Goal: Use online tool/utility: Utilize a website feature to perform a specific function

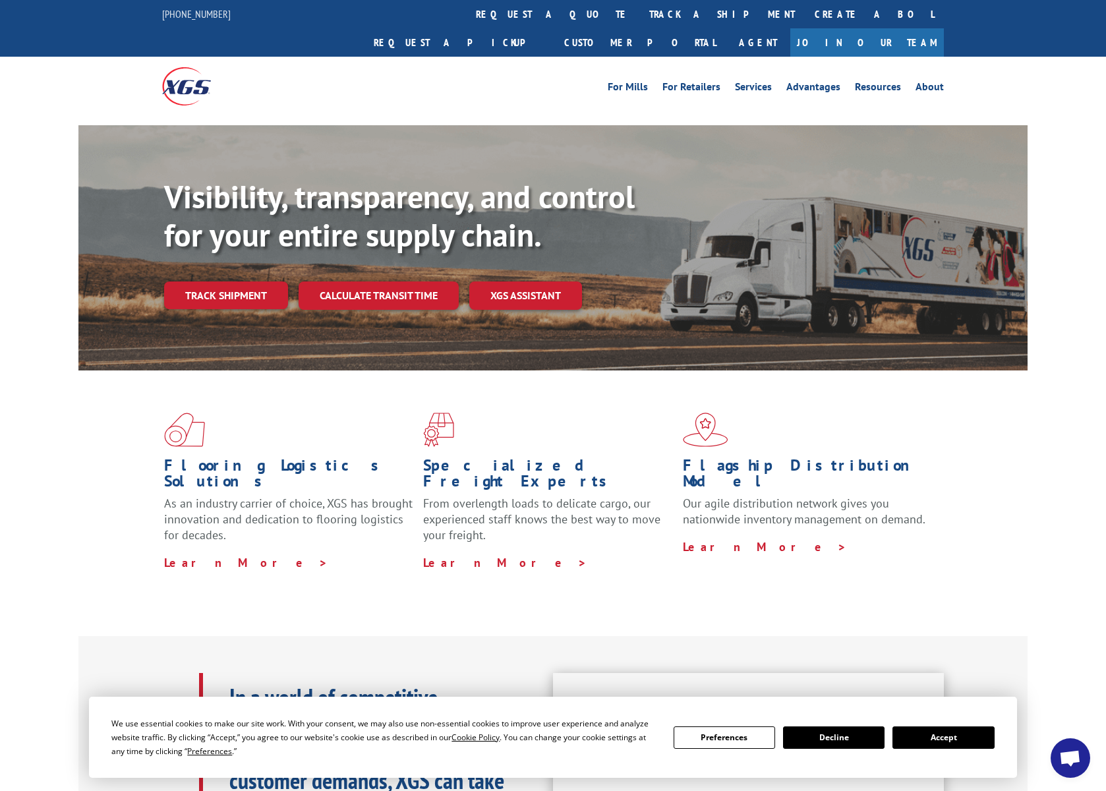
scroll to position [6675, 0]
click at [726, 28] on link "Customer Portal" at bounding box center [640, 42] width 171 height 28
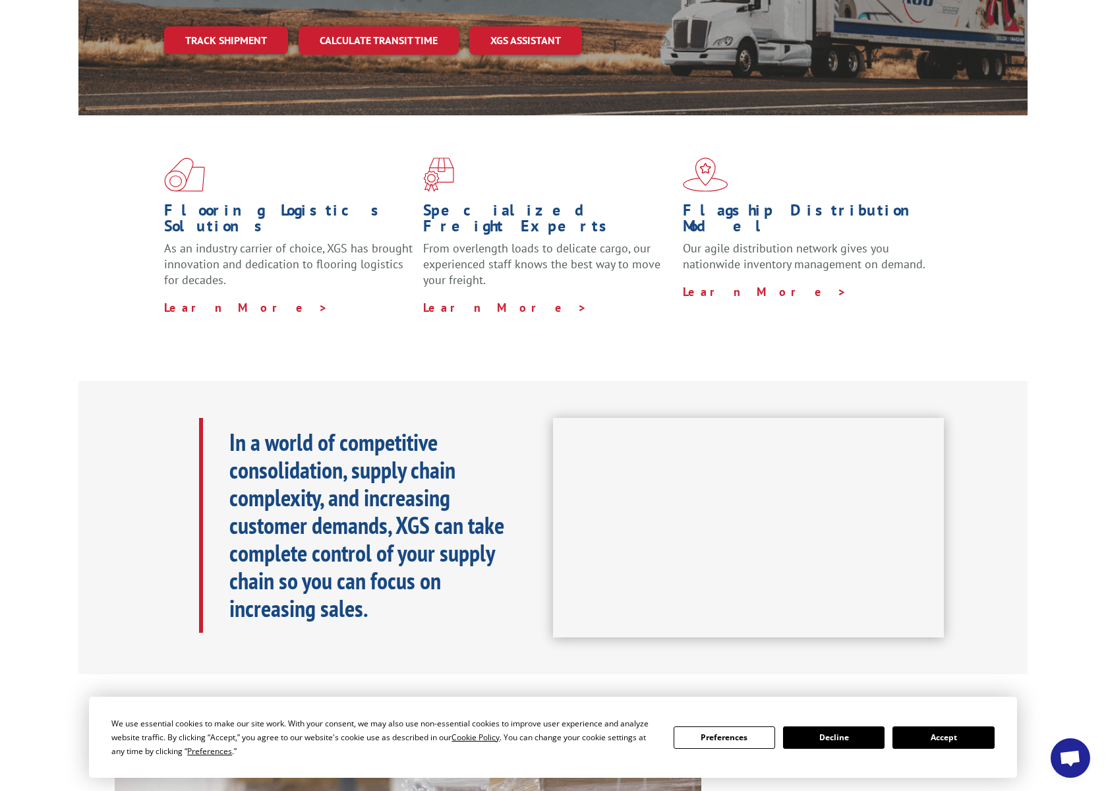
scroll to position [0, 0]
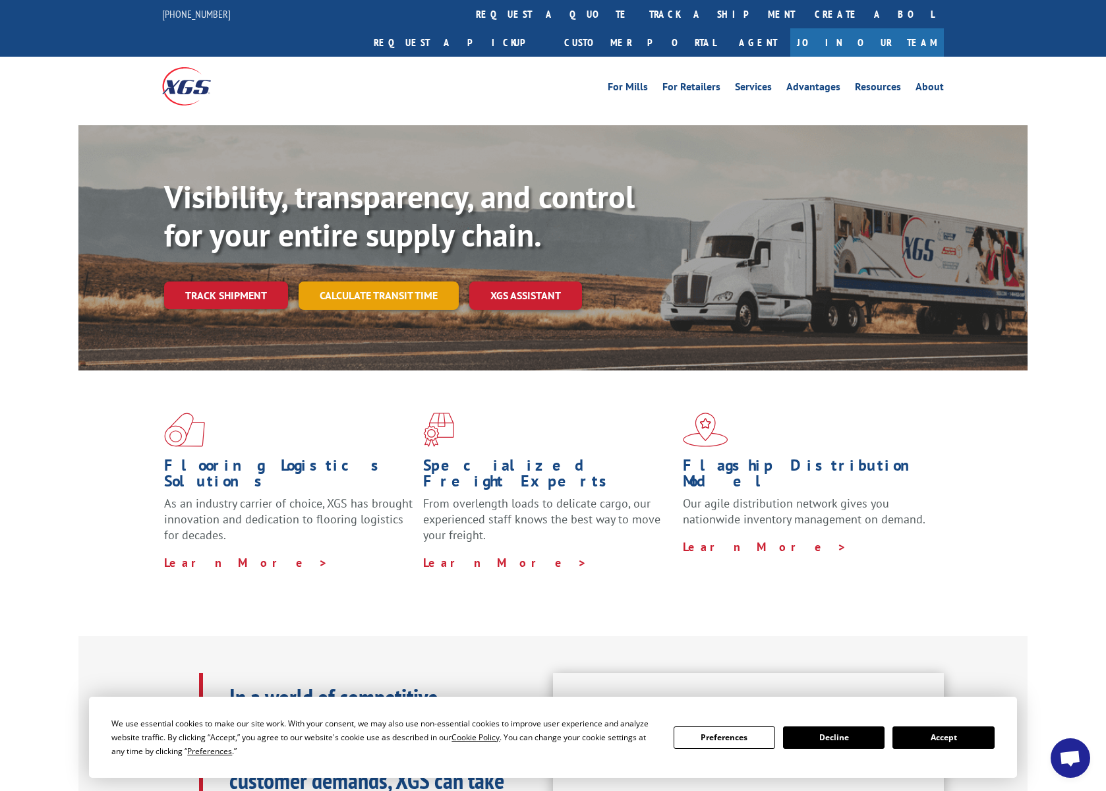
click at [353, 282] on link "Calculate transit time" at bounding box center [379, 296] width 160 height 28
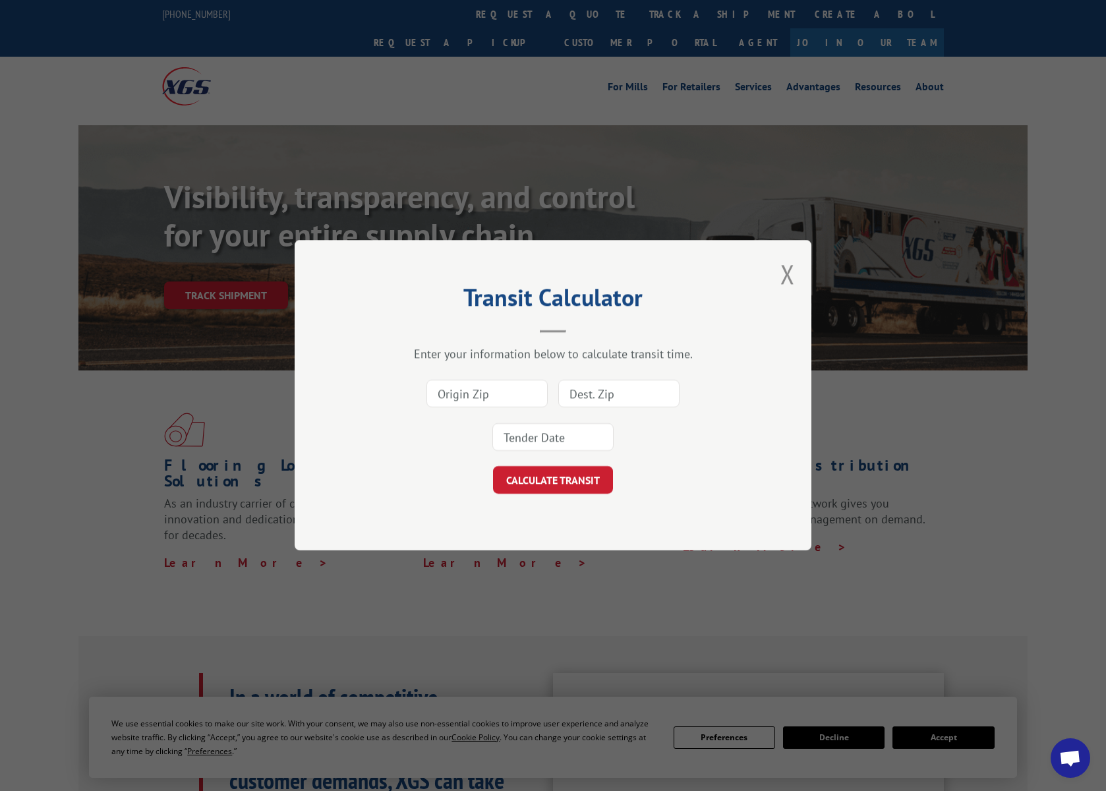
click at [609, 387] on input at bounding box center [618, 394] width 121 height 28
paste input "75069_____"
type input "75069"
click at [522, 449] on input at bounding box center [553, 438] width 121 height 28
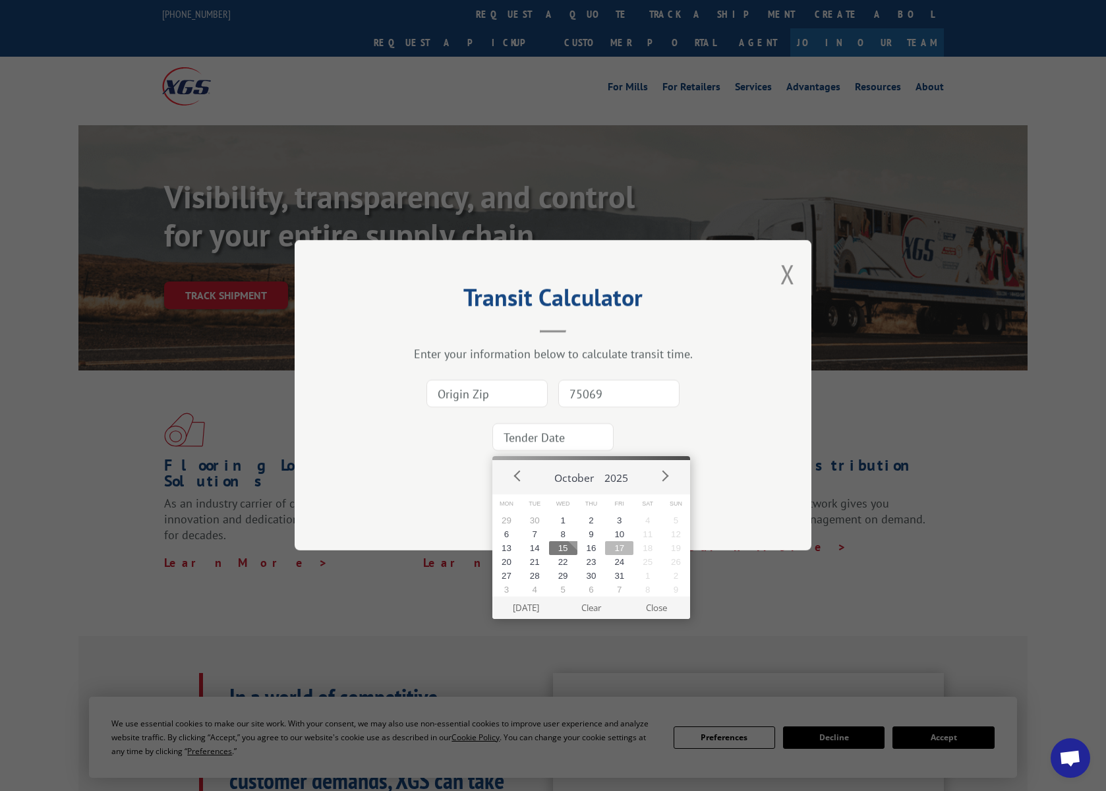
click at [628, 545] on button "17" at bounding box center [619, 548] width 28 height 14
type input "[DATE]"
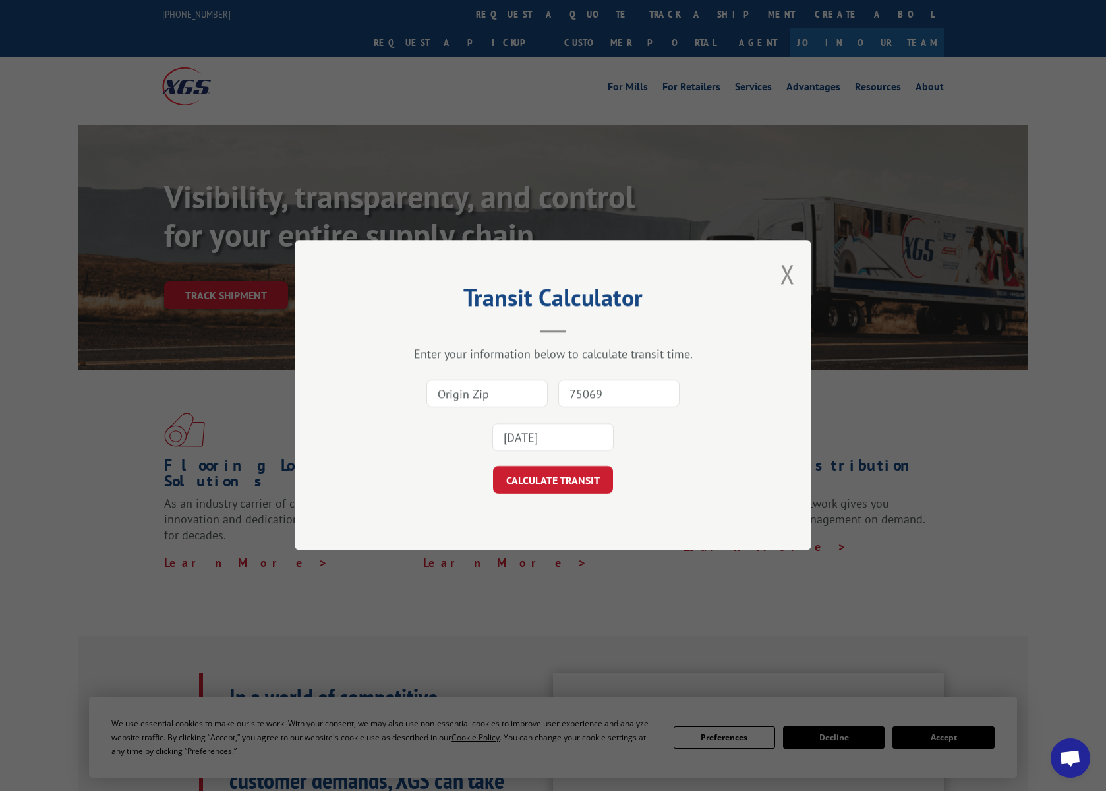
click at [488, 404] on input at bounding box center [487, 394] width 121 height 28
paste input "66106"
type input "66106"
click at [589, 473] on button "CALCULATE TRANSIT" at bounding box center [553, 481] width 120 height 28
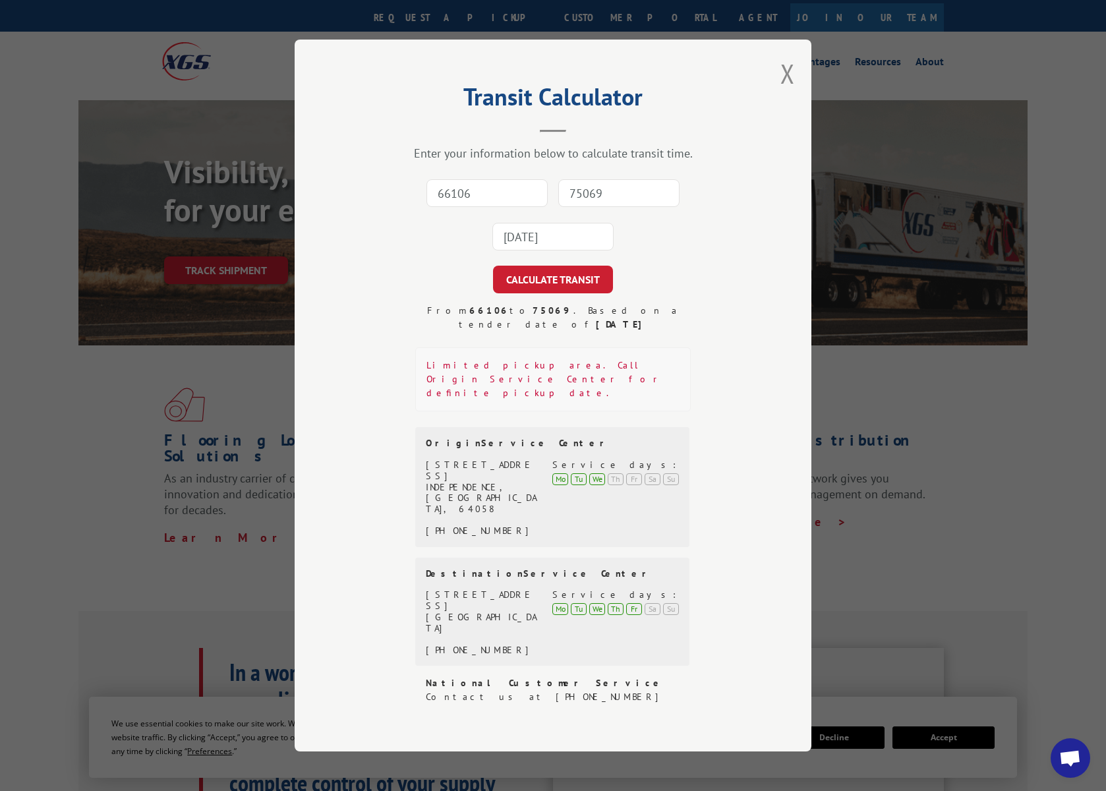
scroll to position [125, 0]
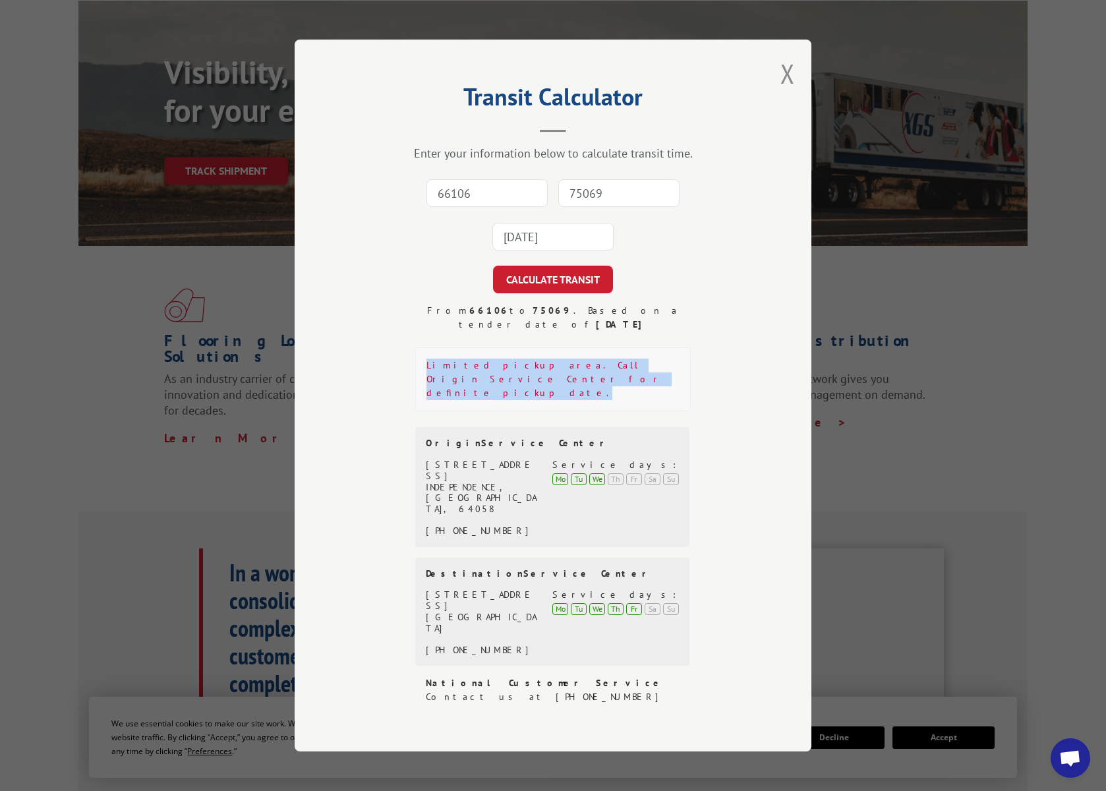
drag, startPoint x: 481, startPoint y: 398, endPoint x: 401, endPoint y: 369, distance: 85.5
click at [401, 369] on div "From 66106 to 75069 . Based on a tender date of [DATE] Limited pickup area. Cal…" at bounding box center [553, 504] width 385 height 400
click at [323, 376] on div "Transit Calculator Enter your information below to calculate transit time. 6610…" at bounding box center [553, 396] width 517 height 712
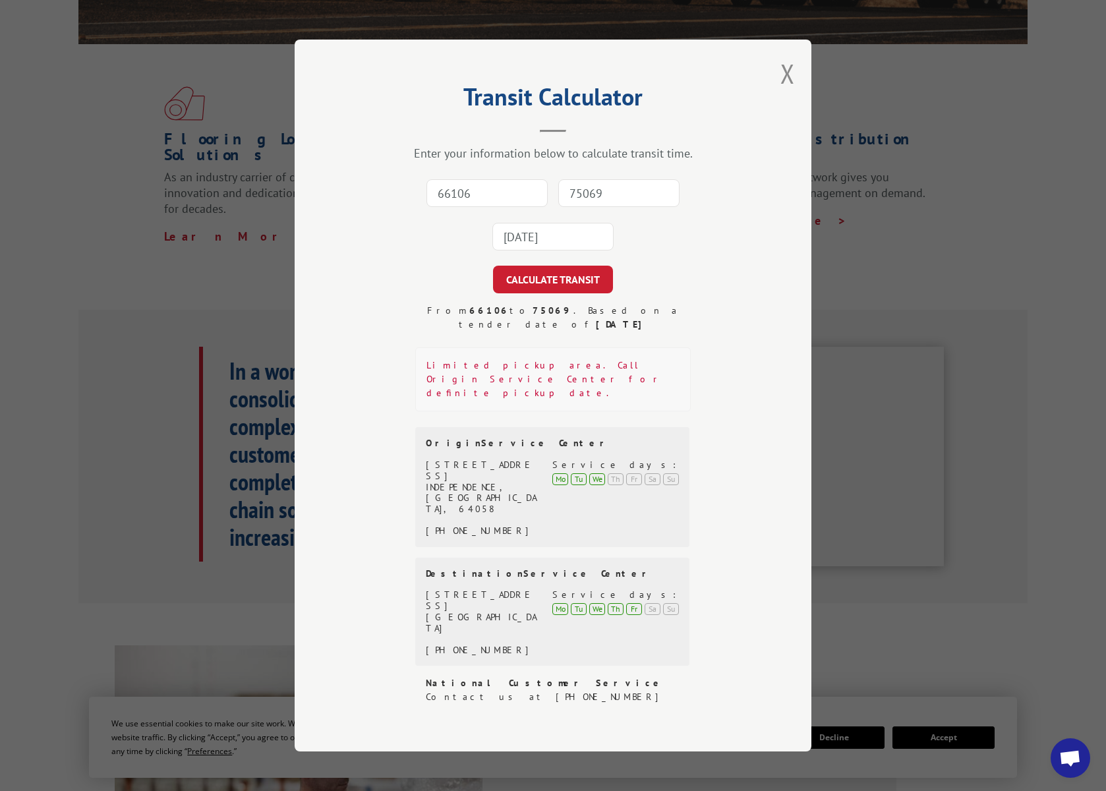
scroll to position [0, 0]
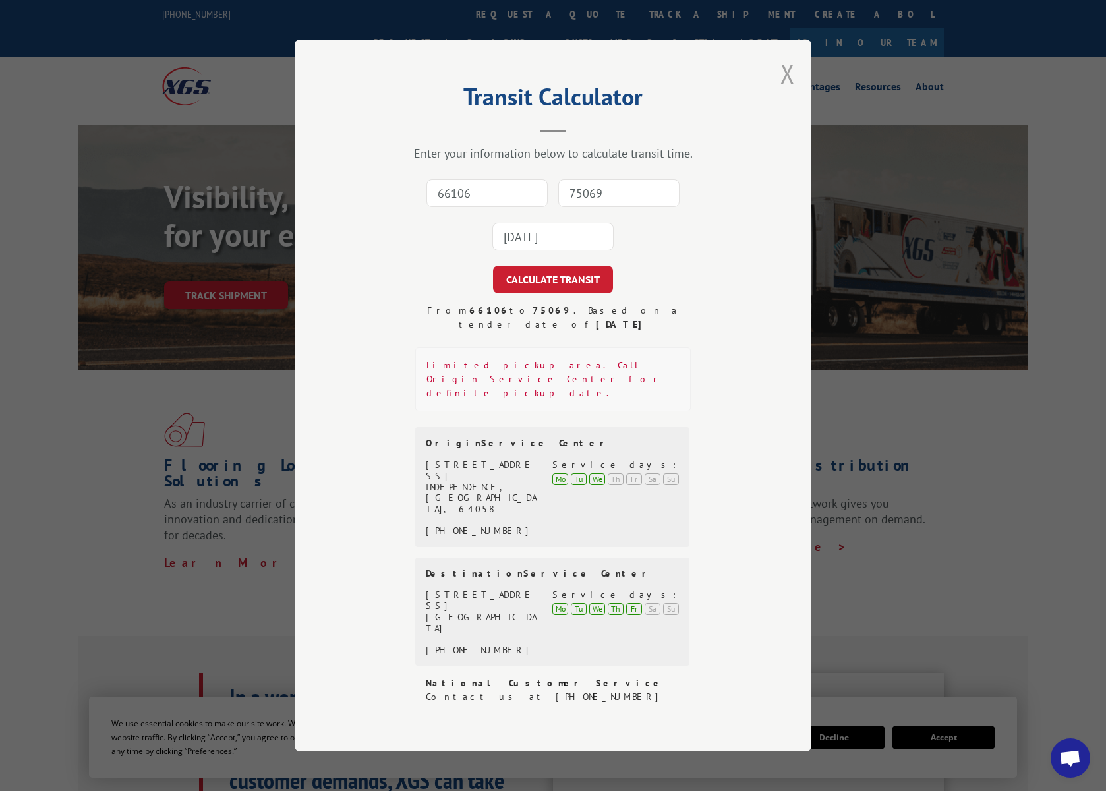
click at [785, 91] on button "Close modal" at bounding box center [788, 73] width 15 height 35
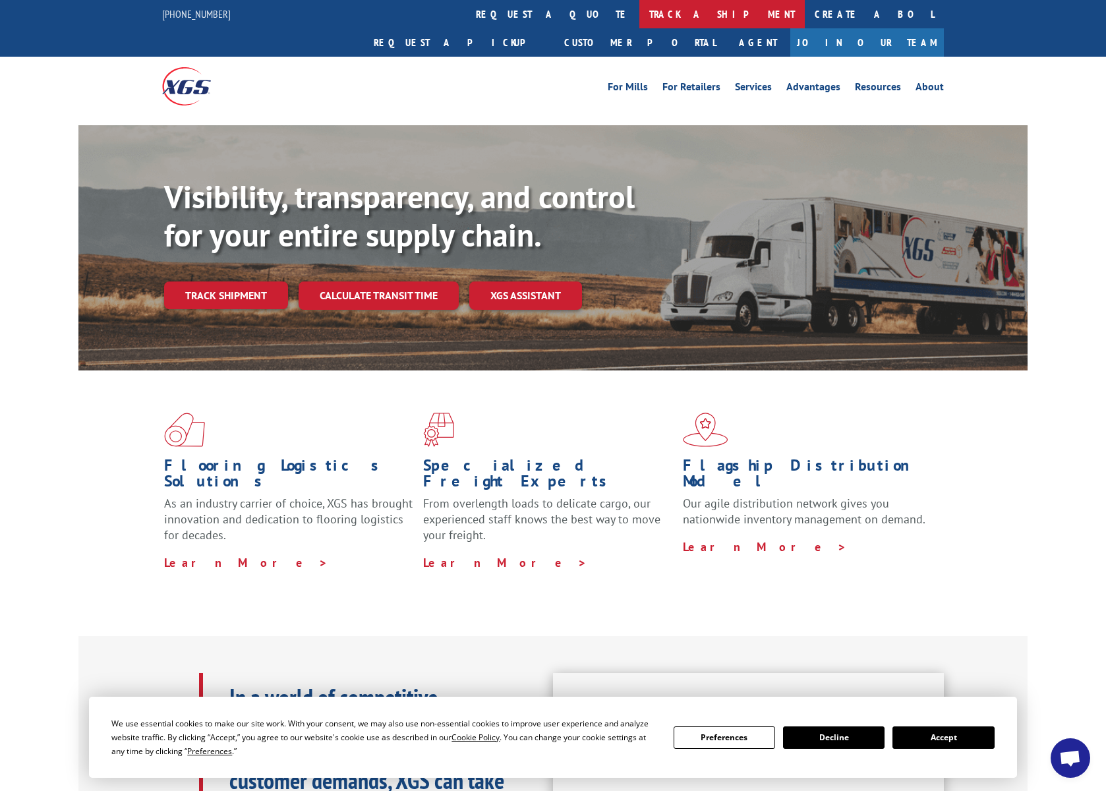
click at [640, 16] on link "track a shipment" at bounding box center [723, 14] width 166 height 28
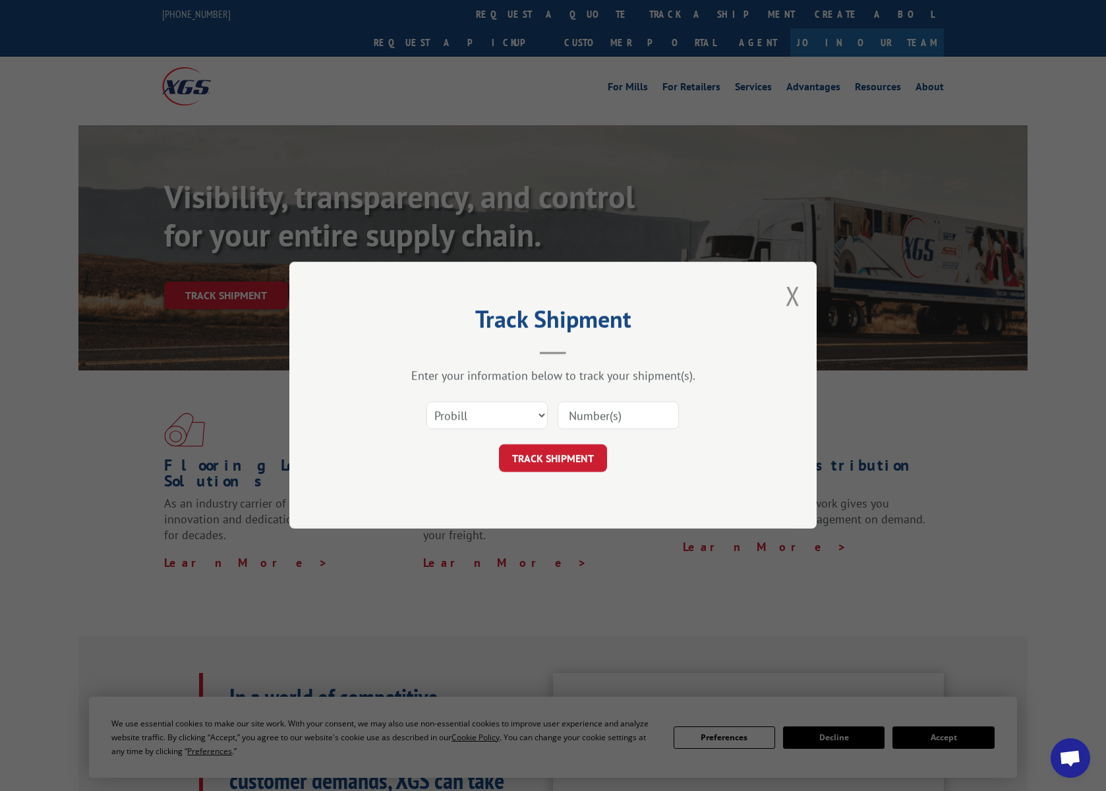
click at [785, 303] on div "Track Shipment Enter your information below to track your shipment(s). Select c…" at bounding box center [552, 395] width 527 height 267
click at [800, 294] on div "Track Shipment Enter your information below to track your shipment(s). Select c…" at bounding box center [552, 395] width 527 height 267
click at [793, 298] on button "Close modal" at bounding box center [793, 295] width 15 height 35
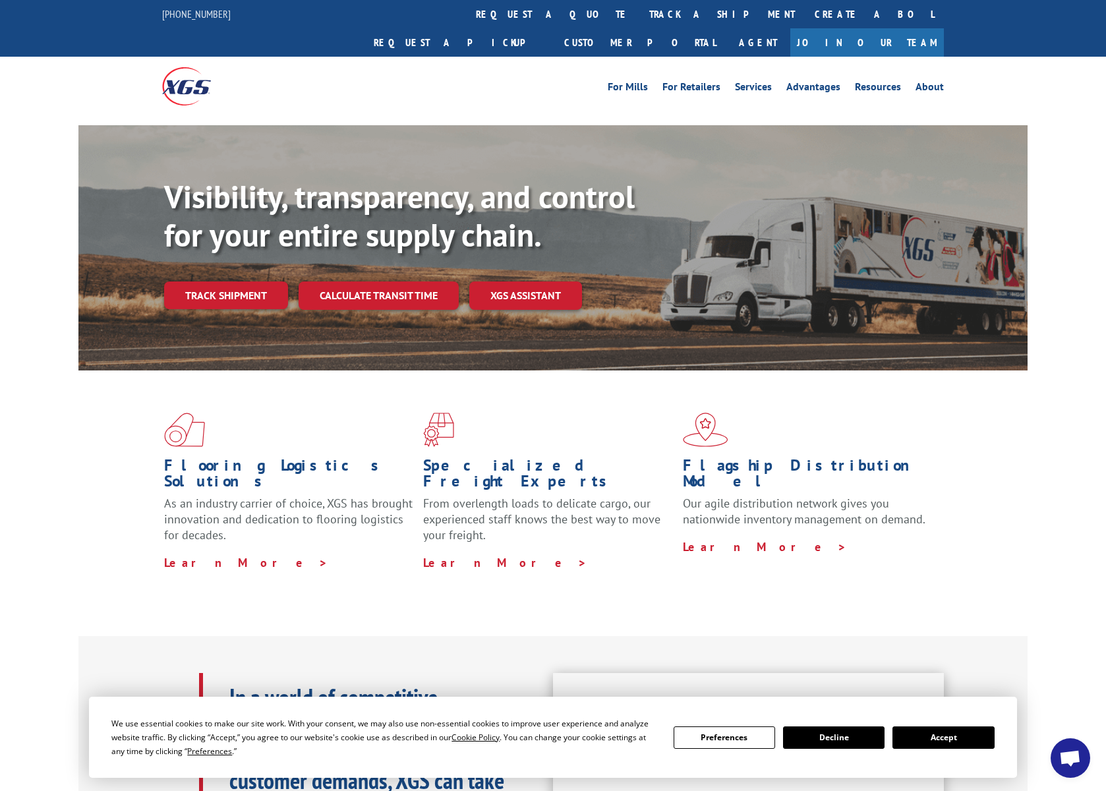
scroll to position [182, 0]
